Goal: Task Accomplishment & Management: Use online tool/utility

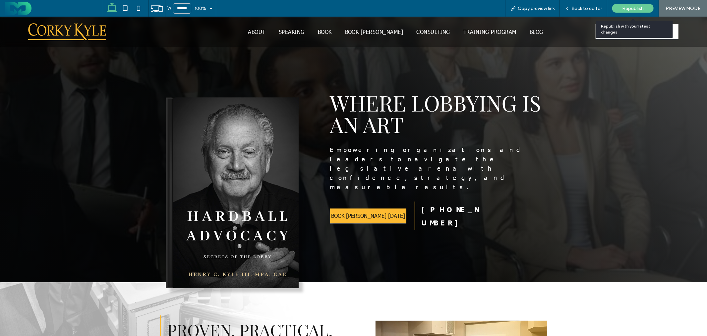
click at [631, 9] on span "Republish" at bounding box center [634, 9] width 22 height 6
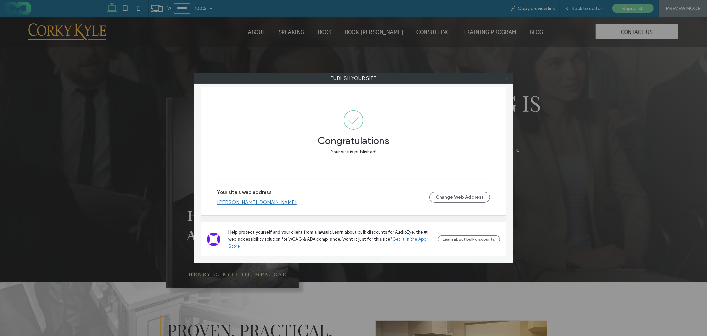
click at [505, 77] on icon at bounding box center [506, 78] width 5 height 5
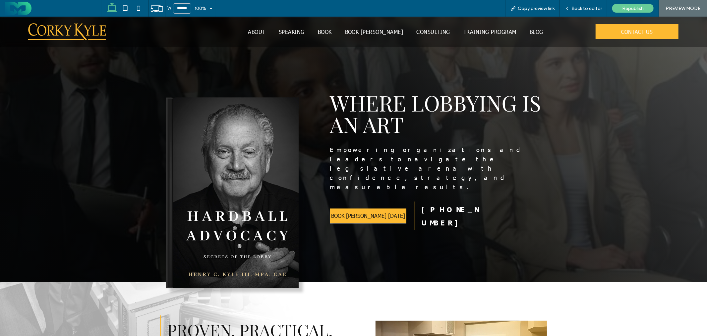
click at [622, 35] on span "CONTACT US" at bounding box center [638, 32] width 32 height 14
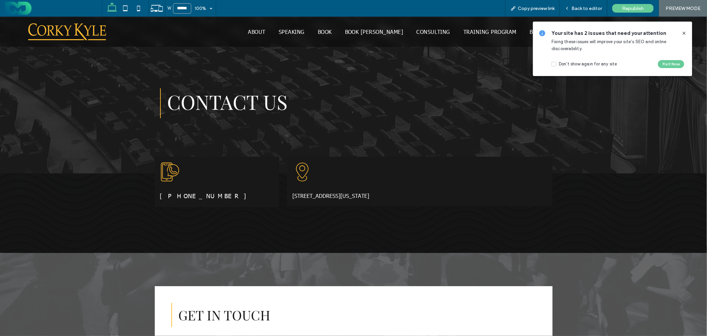
click at [685, 33] on icon at bounding box center [684, 33] width 5 height 5
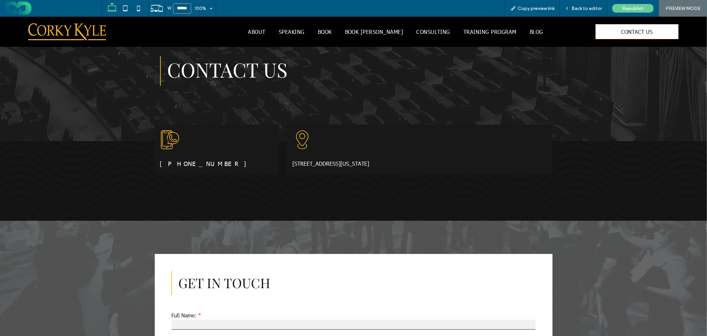
scroll to position [37, 0]
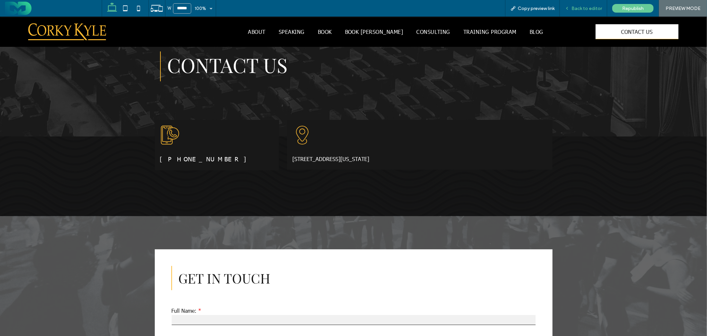
click at [589, 9] on span "Back to editor" at bounding box center [587, 9] width 31 height 6
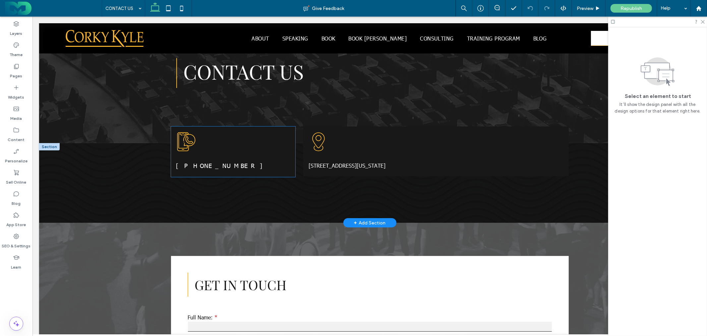
click at [288, 154] on div "A smartphone icon with a WhatsApp call bubble overlaid. [PHONE_NUMBER]" at bounding box center [233, 151] width 124 height 50
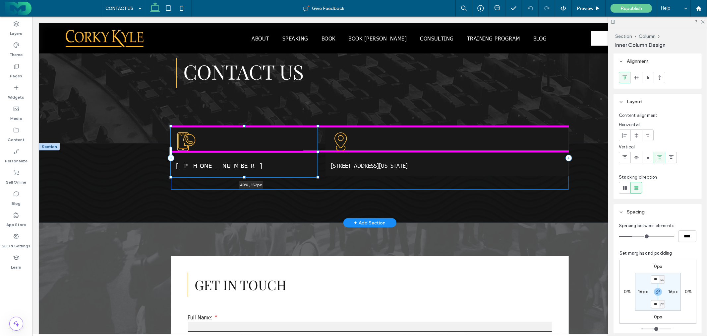
drag, startPoint x: 292, startPoint y: 151, endPoint x: 309, endPoint y: 152, distance: 17.6
click at [309, 152] on div "A smartphone icon with a WhatsApp call bubble overlaid. [PHONE_NUMBER] 40% , 15…" at bounding box center [370, 183] width 398 height 80
type input "**"
type input "****"
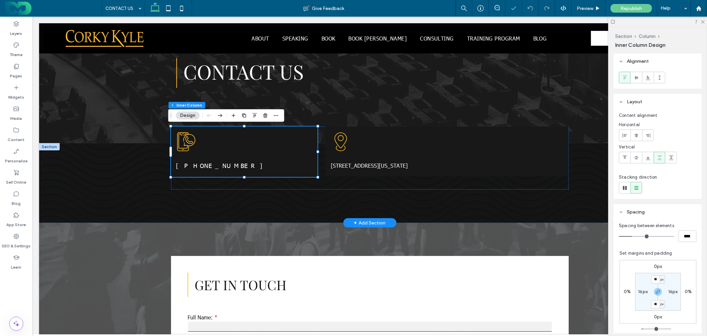
click at [360, 204] on div "A smartphone icon with a WhatsApp call bubble overlaid. [PHONE_NUMBER] 40% , 15…" at bounding box center [370, 183] width 398 height 80
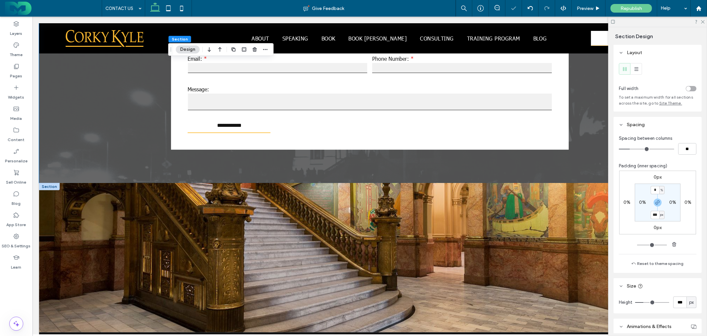
scroll to position [332, 0]
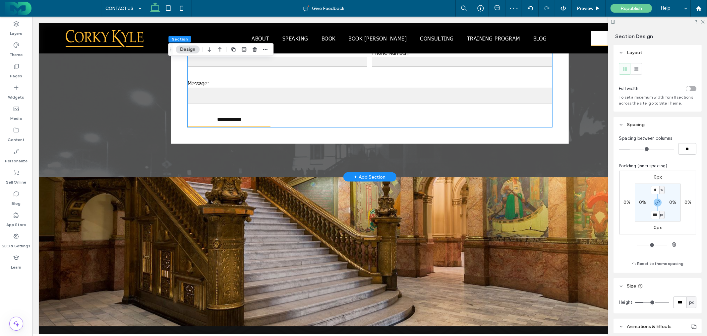
click at [367, 95] on textarea at bounding box center [370, 95] width 364 height 17
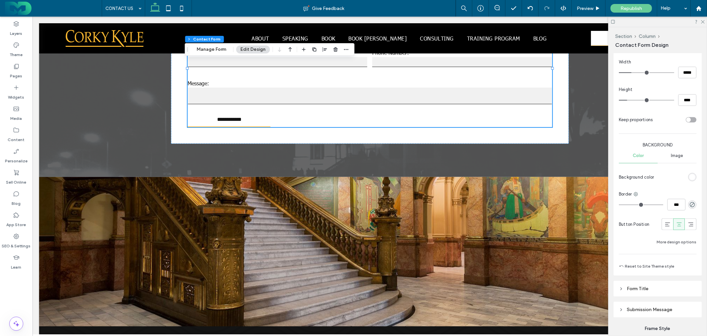
scroll to position [442, 0]
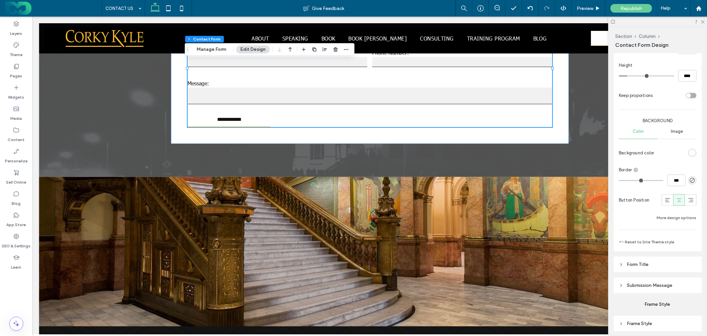
click at [690, 151] on div "rgb(255, 255, 255)" at bounding box center [693, 153] width 6 height 6
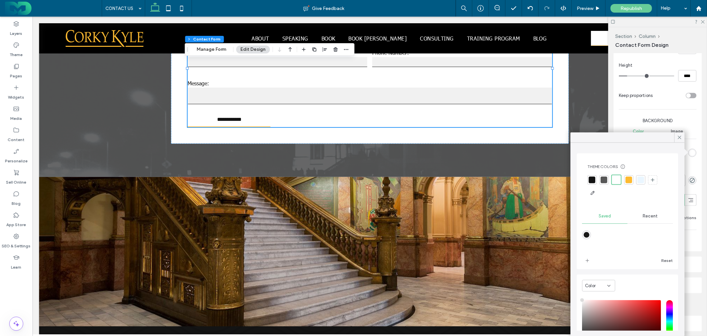
click at [626, 180] on div at bounding box center [629, 179] width 7 height 7
click at [594, 178] on div at bounding box center [592, 179] width 7 height 7
drag, startPoint x: 675, startPoint y: 136, endPoint x: 679, endPoint y: 138, distance: 3.9
click at [675, 136] on div at bounding box center [680, 137] width 10 height 10
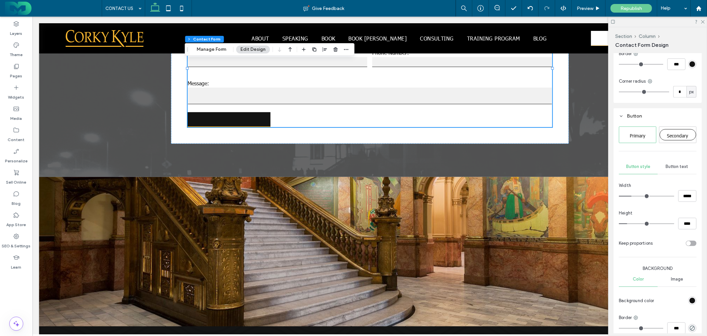
click at [671, 166] on span "Button text" at bounding box center [677, 166] width 23 height 5
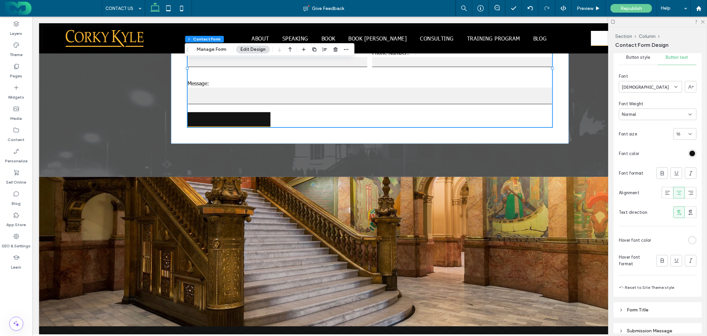
scroll to position [405, 0]
click at [690, 152] on div "rgb(19, 19, 19)" at bounding box center [693, 152] width 6 height 6
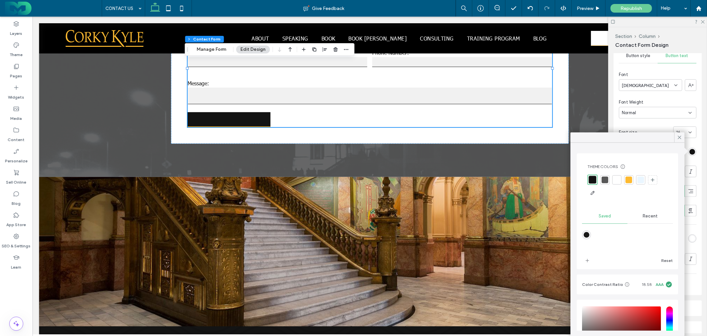
click at [617, 178] on div at bounding box center [617, 179] width 7 height 7
click at [690, 236] on div "rgb(255, 255, 255)" at bounding box center [693, 238] width 6 height 6
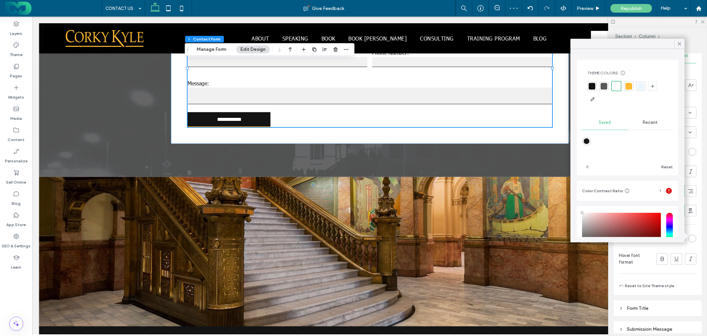
click at [591, 87] on div at bounding box center [592, 86] width 7 height 7
click at [678, 42] on icon at bounding box center [680, 44] width 6 height 6
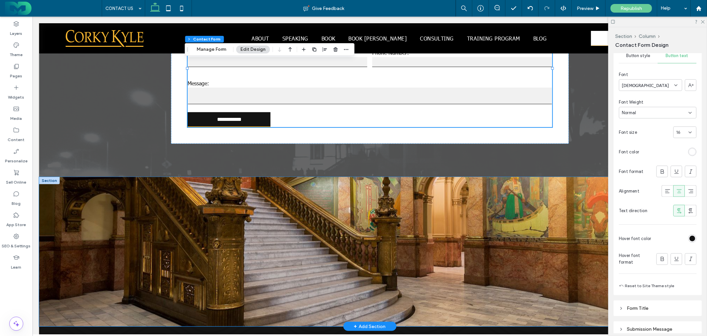
click at [400, 189] on div at bounding box center [370, 250] width 398 height 149
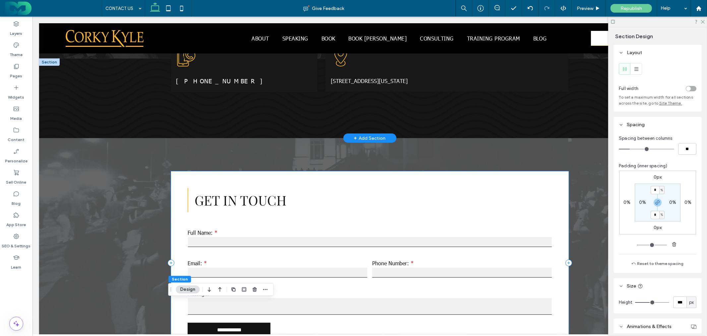
scroll to position [0, 0]
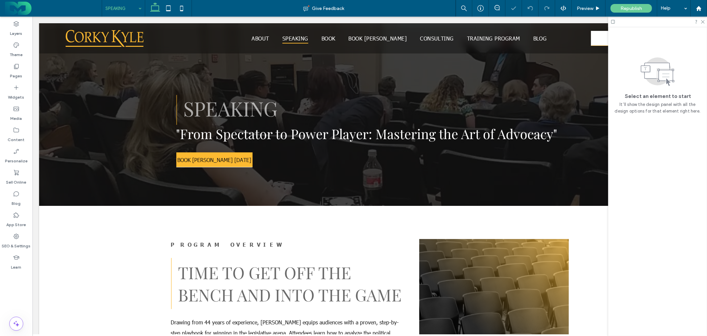
click at [129, 7] on input at bounding box center [121, 8] width 33 height 17
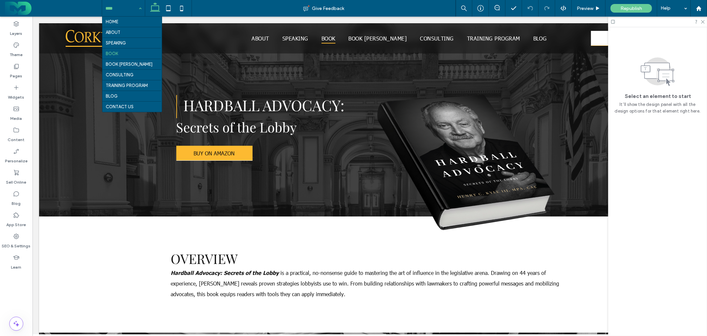
click at [117, 12] on input at bounding box center [121, 8] width 33 height 17
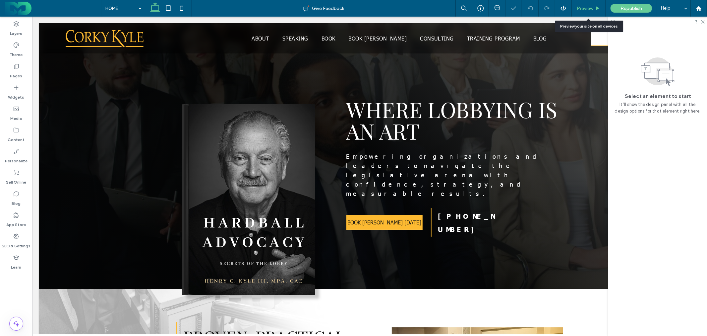
drag, startPoint x: 582, startPoint y: 7, endPoint x: 508, endPoint y: 70, distance: 97.4
click at [582, 7] on span "Preview" at bounding box center [585, 9] width 17 height 6
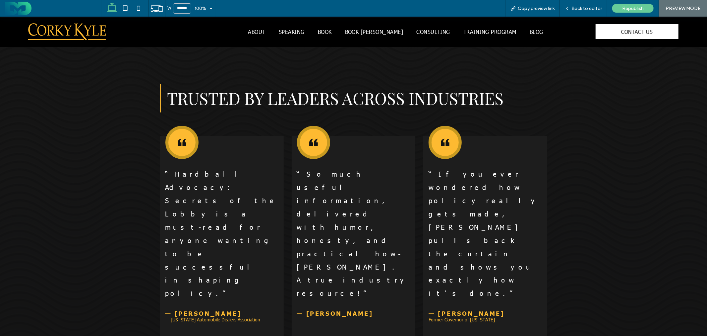
scroll to position [811, 0]
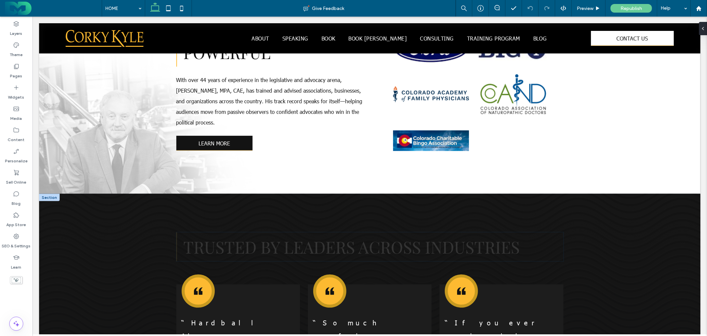
scroll to position [921, 0]
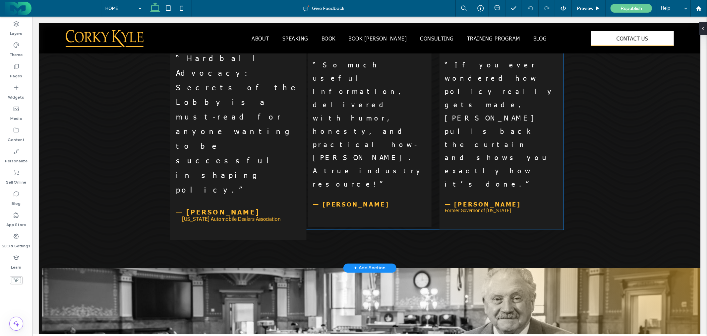
click at [226, 215] on span "[US_STATE] Automobile Dealers Association" at bounding box center [231, 218] width 99 height 7
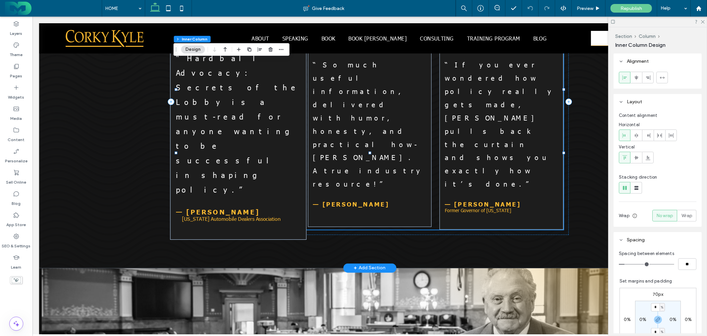
click at [226, 215] on span "[US_STATE] Automobile Dealers Association" at bounding box center [231, 218] width 99 height 7
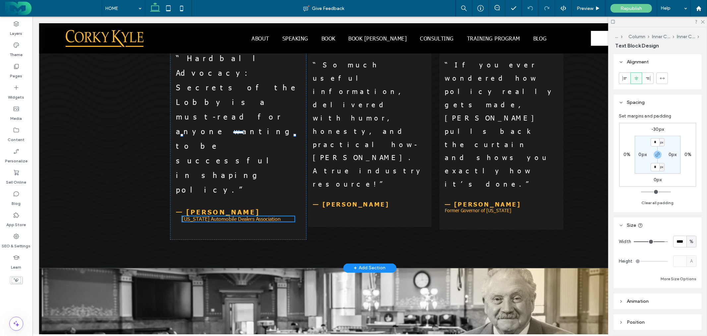
type input "******"
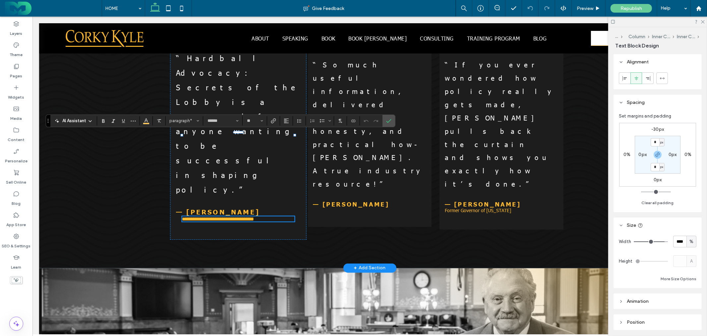
type input "**"
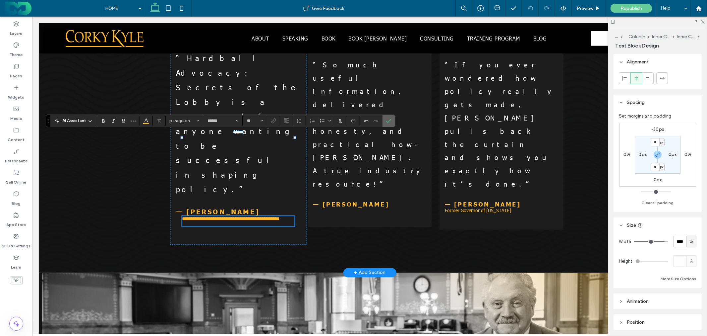
click at [390, 118] on icon "Confirm" at bounding box center [388, 120] width 5 height 5
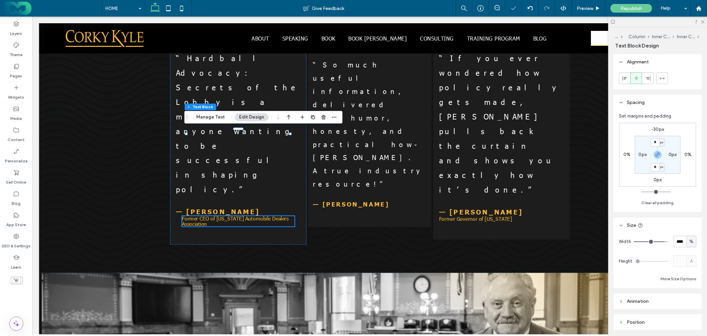
drag, startPoint x: 163, startPoint y: 92, endPoint x: 450, endPoint y: 58, distance: 289.5
click at [163, 91] on div "Trusted By Leaders Across Industries Black quotation mark symbol. “Hardball Adv…" at bounding box center [370, 104] width 662 height 337
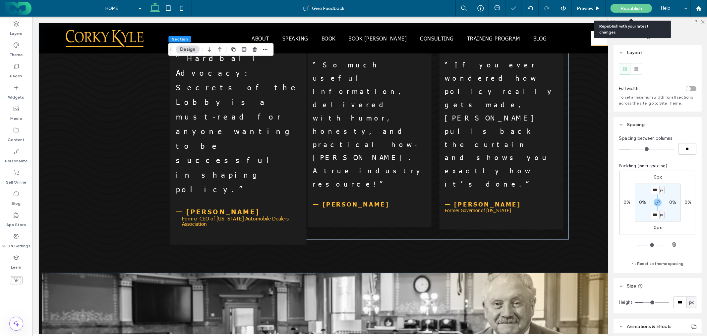
click at [624, 9] on span "Republish" at bounding box center [632, 9] width 22 height 6
